Goal: Information Seeking & Learning: Compare options

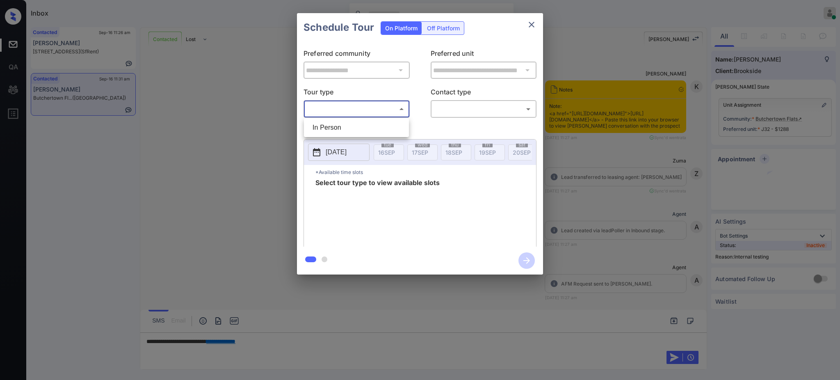
scroll to position [1262, 0]
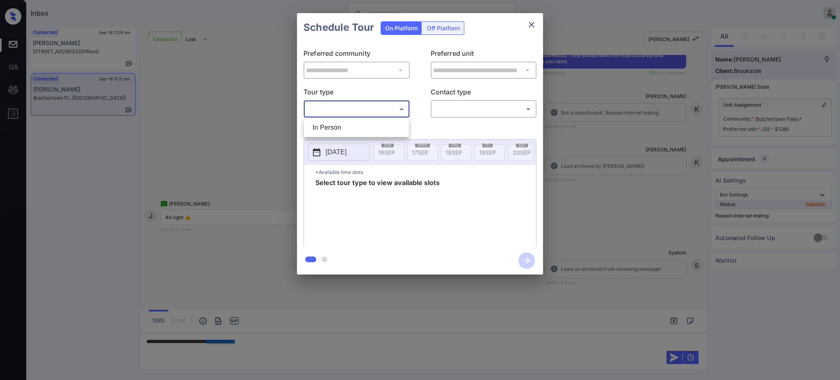
click at [527, 22] on div at bounding box center [420, 190] width 840 height 380
click at [283, 344] on div at bounding box center [420, 190] width 840 height 380
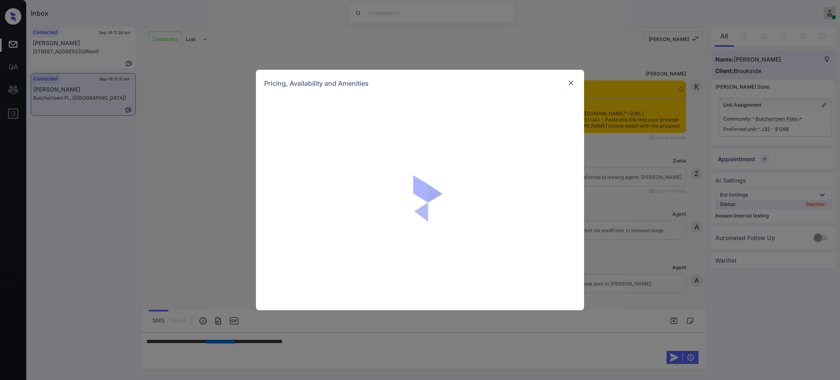
scroll to position [825, 0]
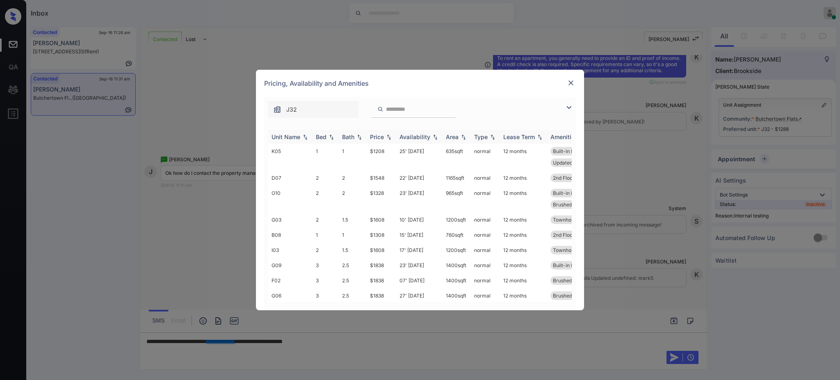
click at [322, 137] on div "Bed" at bounding box center [321, 136] width 11 height 7
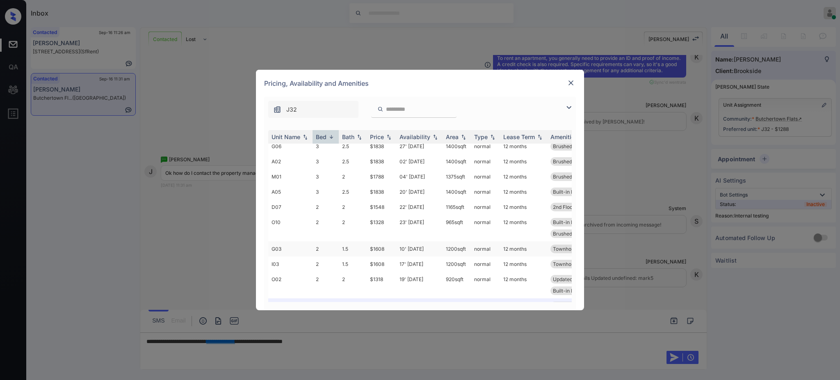
scroll to position [55, 0]
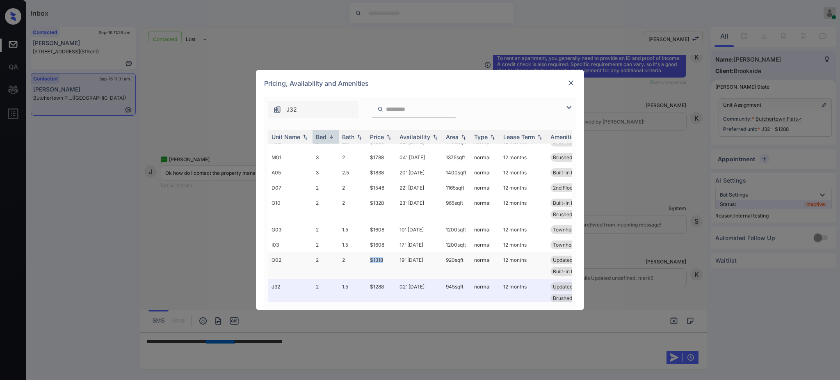
drag, startPoint x: 365, startPoint y: 258, endPoint x: 389, endPoint y: 259, distance: 24.2
click at [389, 259] on tr "O02 2 2 $1318 19' Sep 25 920 sqft normal 12 months Updated White S... Brushed N…" at bounding box center [482, 265] width 429 height 27
copy tr "$1318"
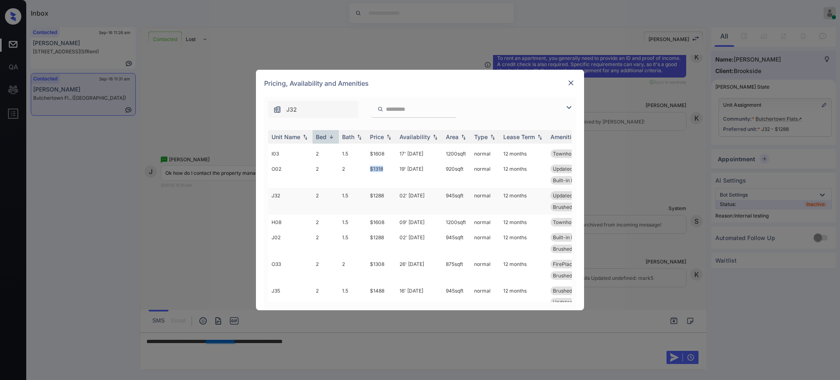
scroll to position [164, 0]
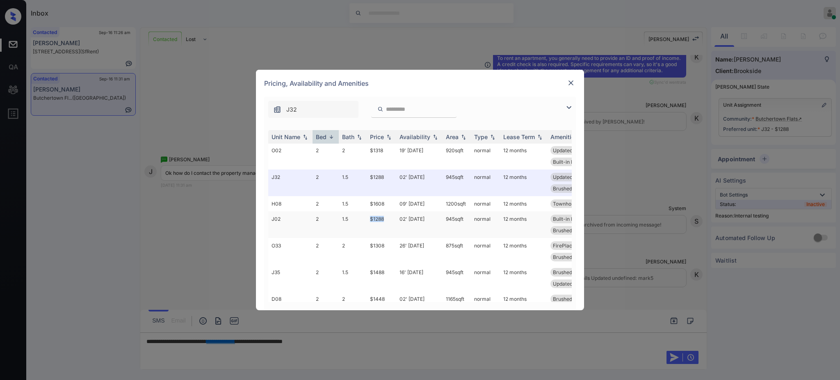
drag, startPoint x: 358, startPoint y: 223, endPoint x: 392, endPoint y: 223, distance: 34.0
click at [392, 223] on tr "J02 2 1.5 $1288 02' Sep 25 945 sqft normal 12 months Built-in Microw... Updated…" at bounding box center [482, 224] width 429 height 27
copy tr "$1288"
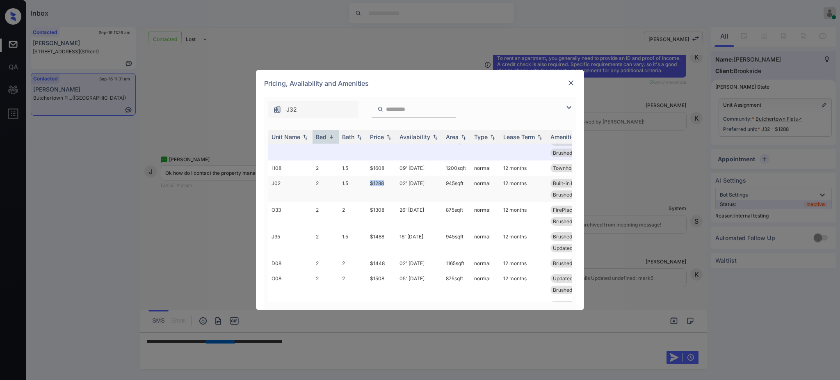
scroll to position [219, 0]
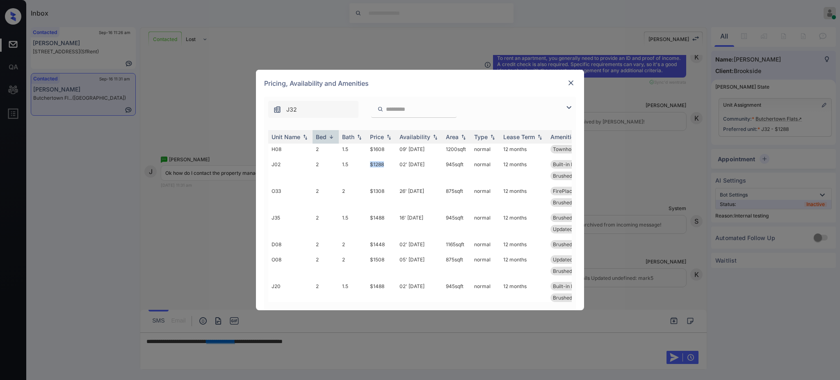
click at [568, 82] on img at bounding box center [571, 83] width 8 height 8
